Goal: Task Accomplishment & Management: Manage account settings

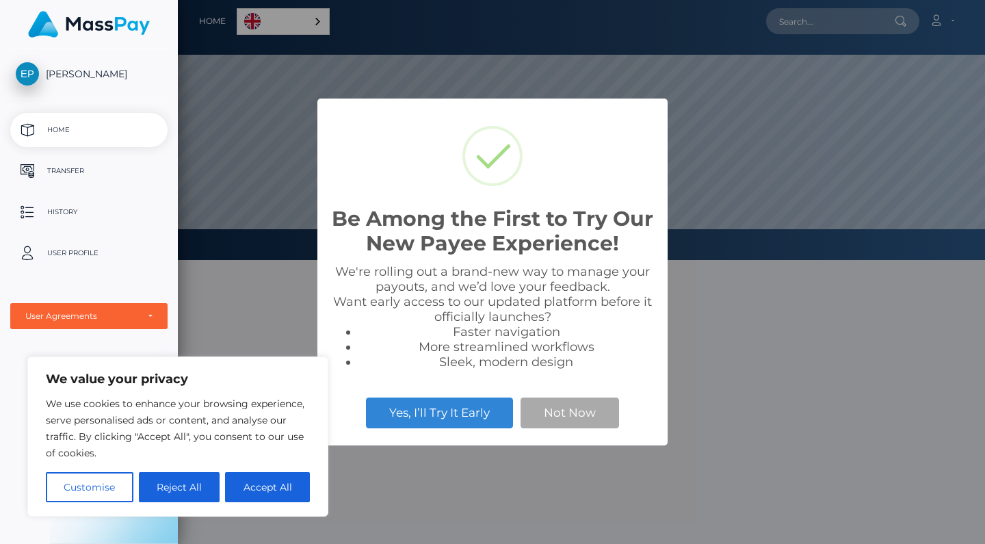
scroll to position [260, 807]
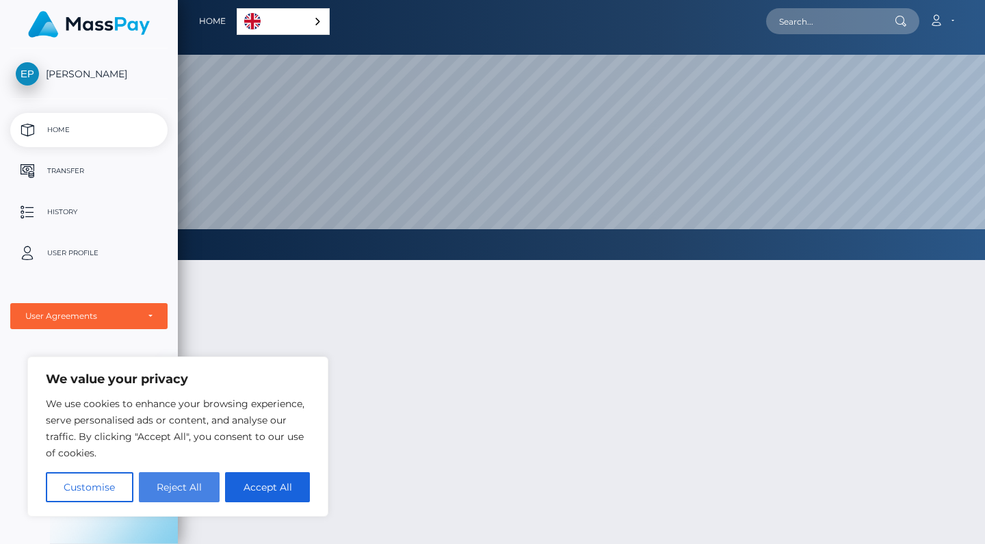
click at [193, 484] on button "Reject All" at bounding box center [179, 487] width 81 height 30
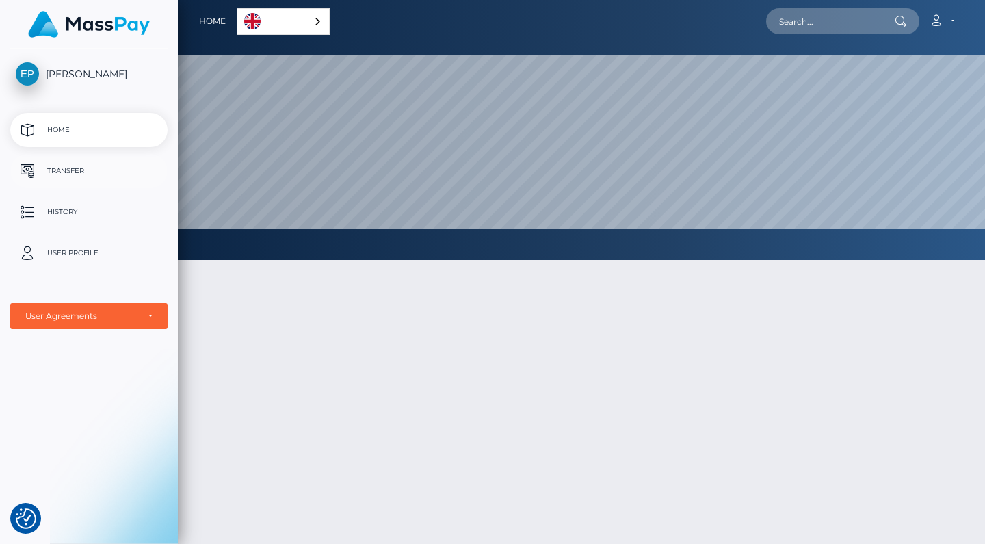
click at [103, 170] on p "Transfer" at bounding box center [89, 171] width 146 height 21
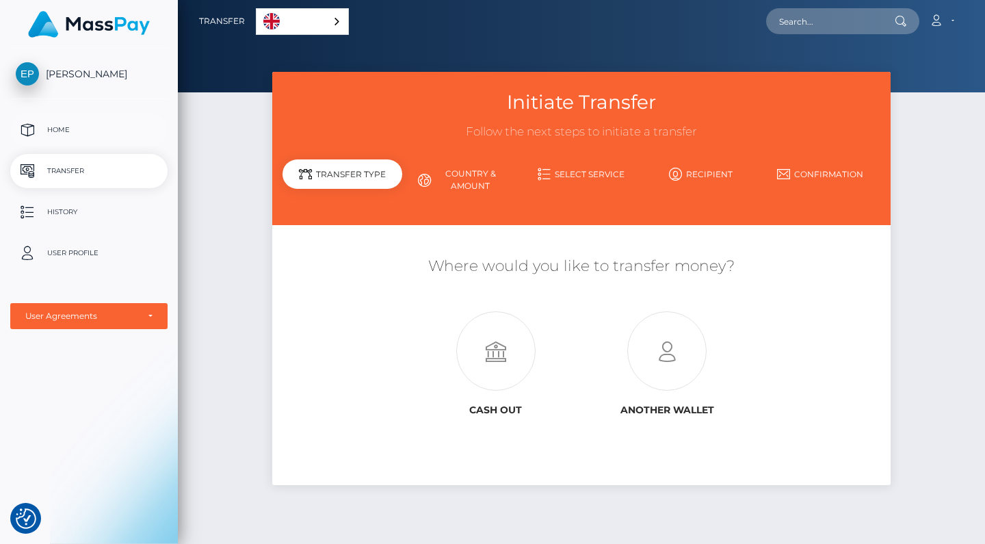
click at [75, 131] on p "Home" at bounding box center [89, 130] width 146 height 21
click at [73, 66] on link "[PERSON_NAME]" at bounding box center [89, 73] width 178 height 23
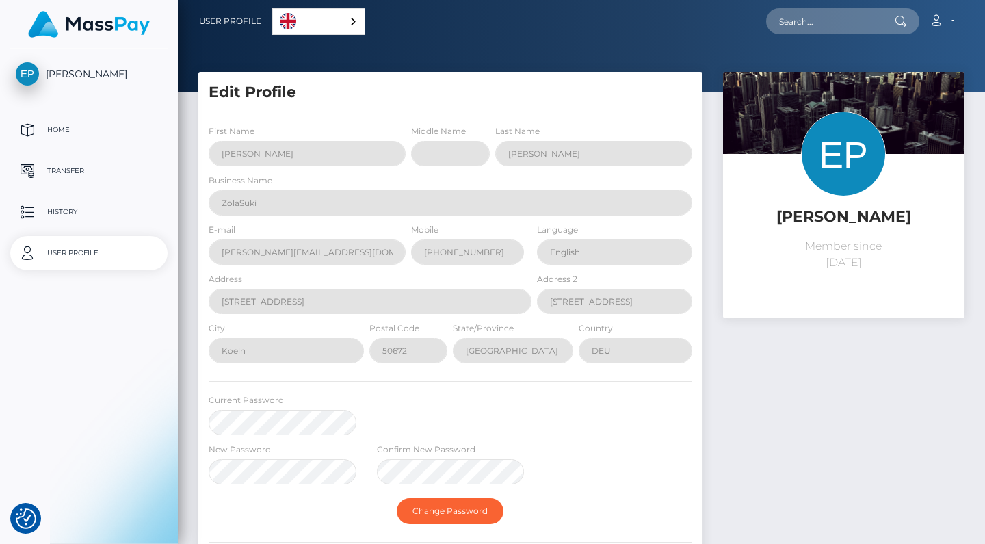
select select
